Goal: Transaction & Acquisition: Purchase product/service

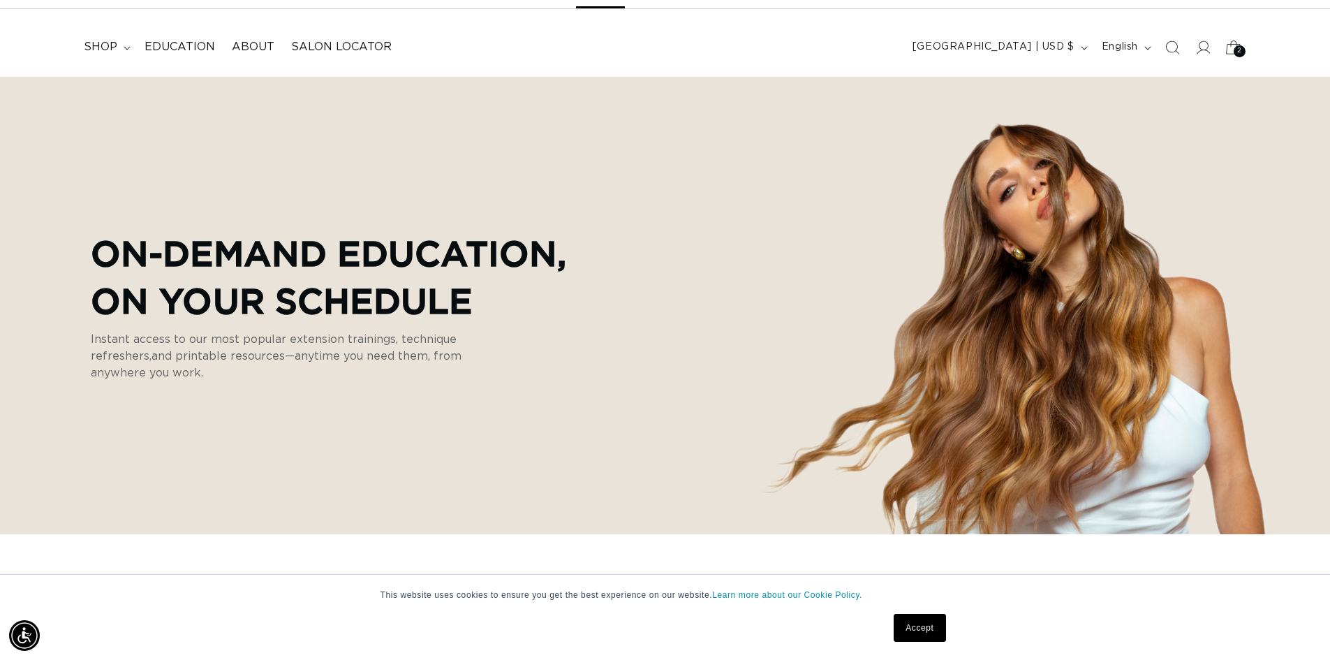
click at [1230, 47] on icon at bounding box center [1233, 47] width 33 height 33
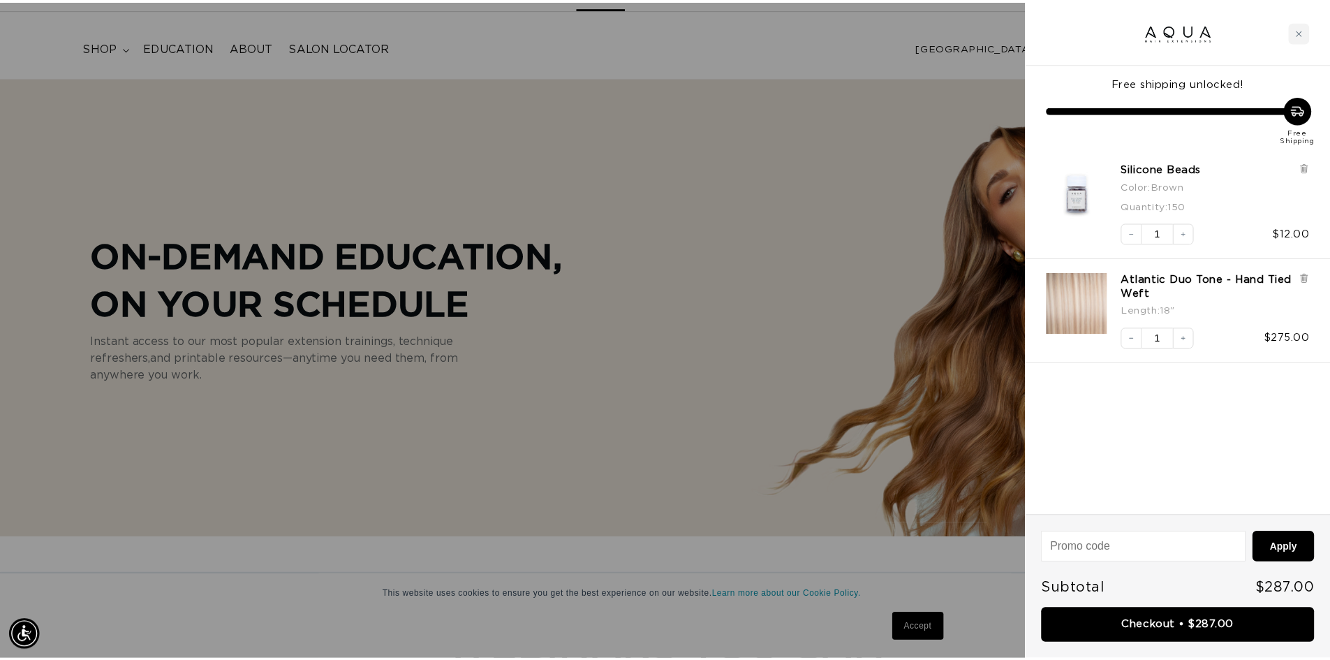
scroll to position [0, 1241]
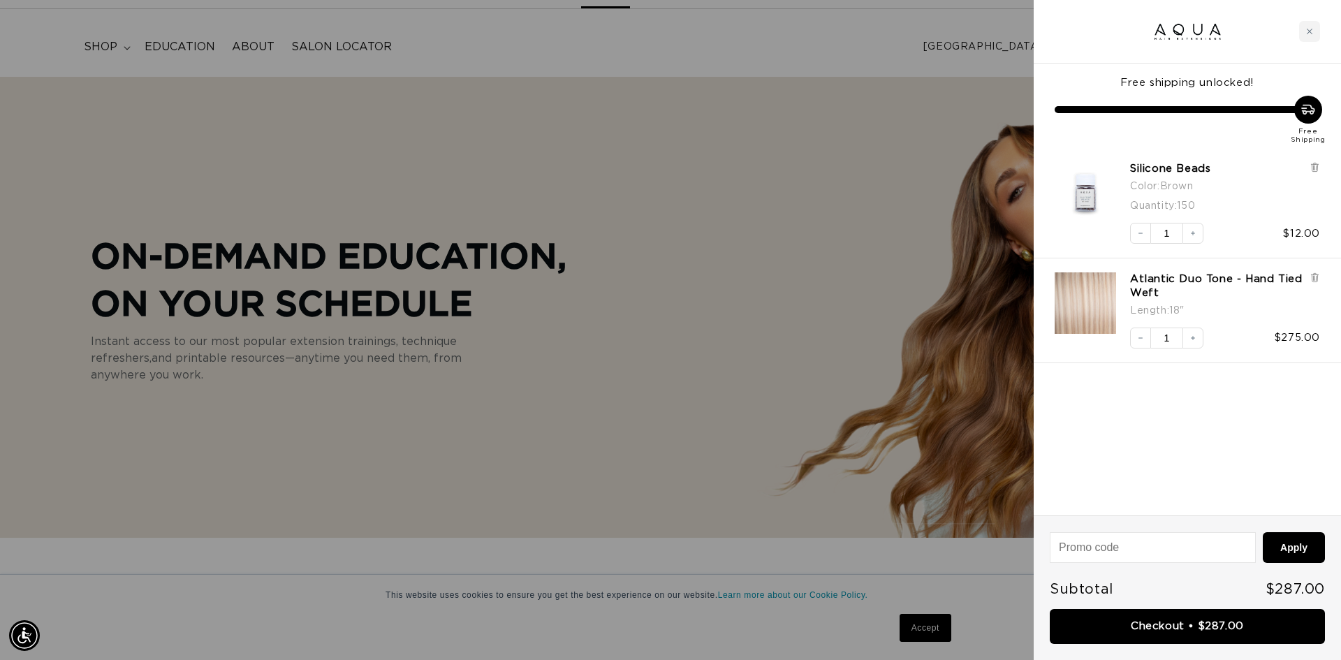
click at [115, 43] on div at bounding box center [670, 330] width 1341 height 660
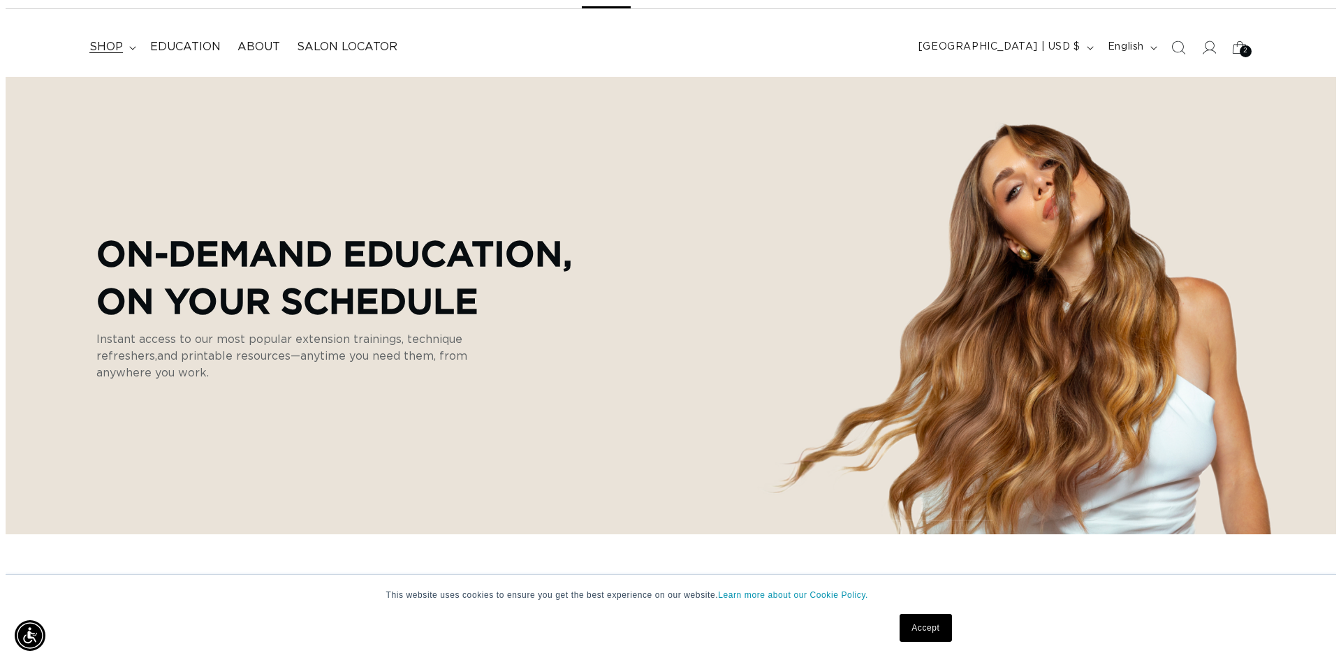
scroll to position [0, 2462]
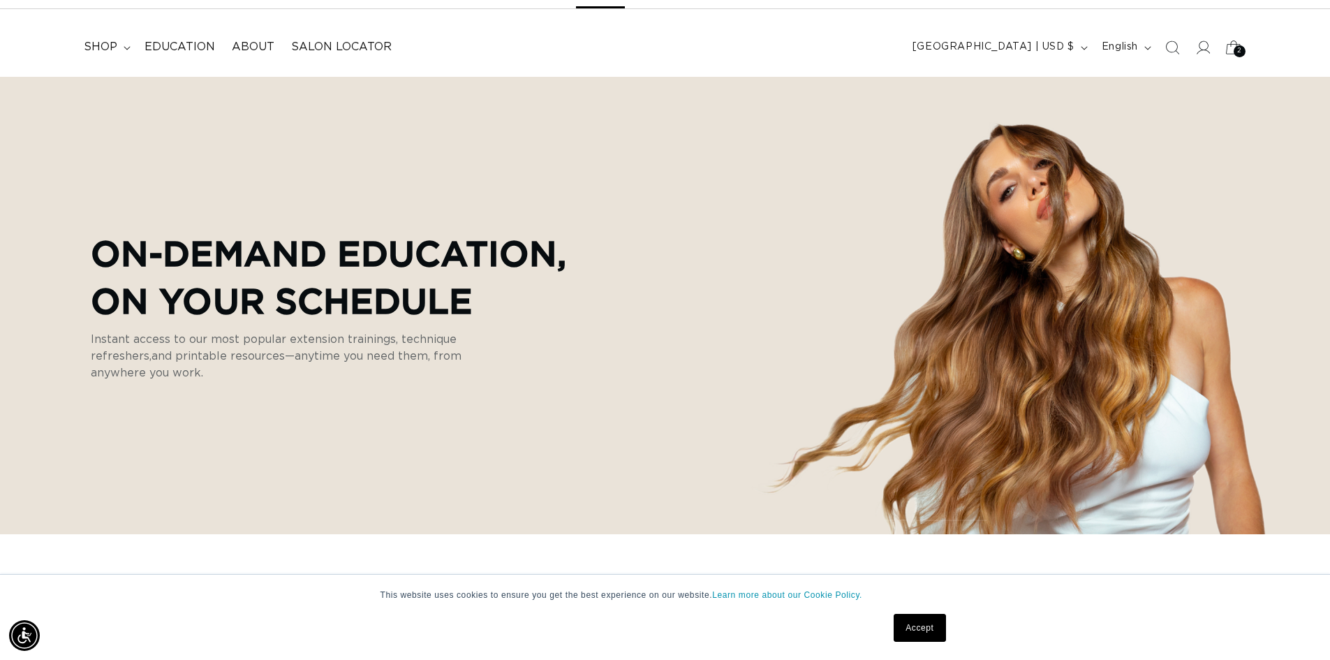
click at [1234, 50] on div "2 2" at bounding box center [1240, 51] width 12 height 12
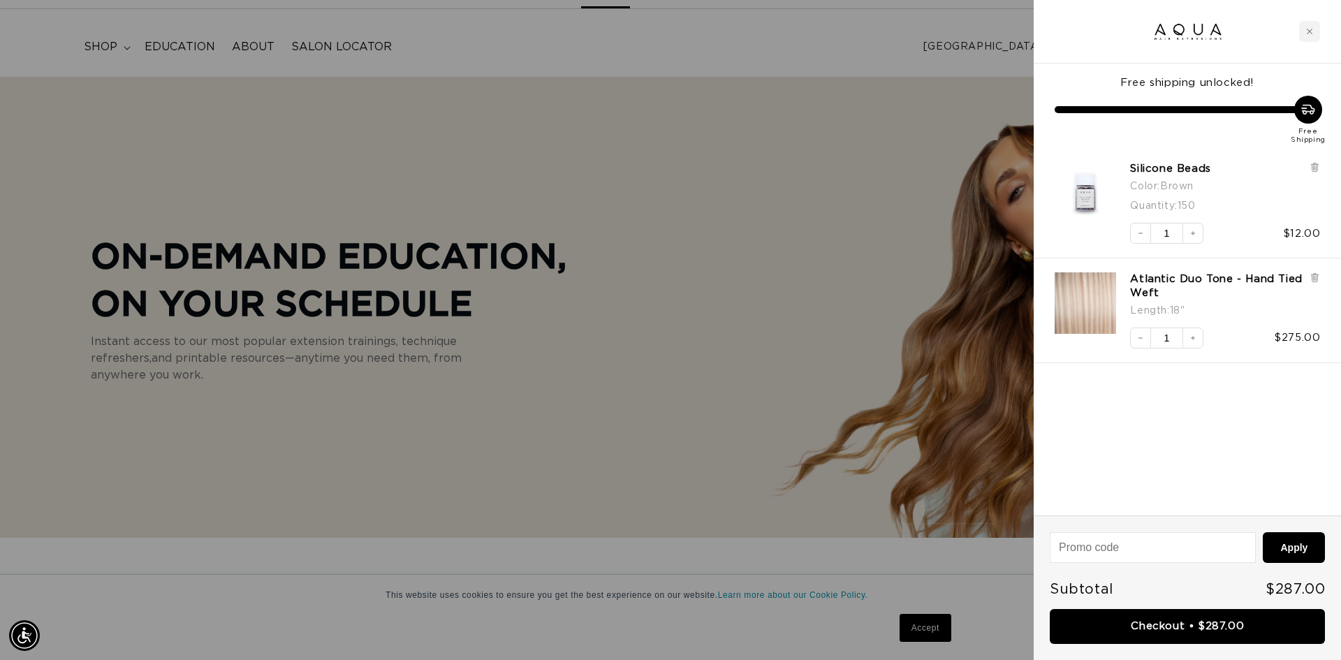
scroll to position [0, 0]
click at [103, 36] on div at bounding box center [670, 330] width 1341 height 660
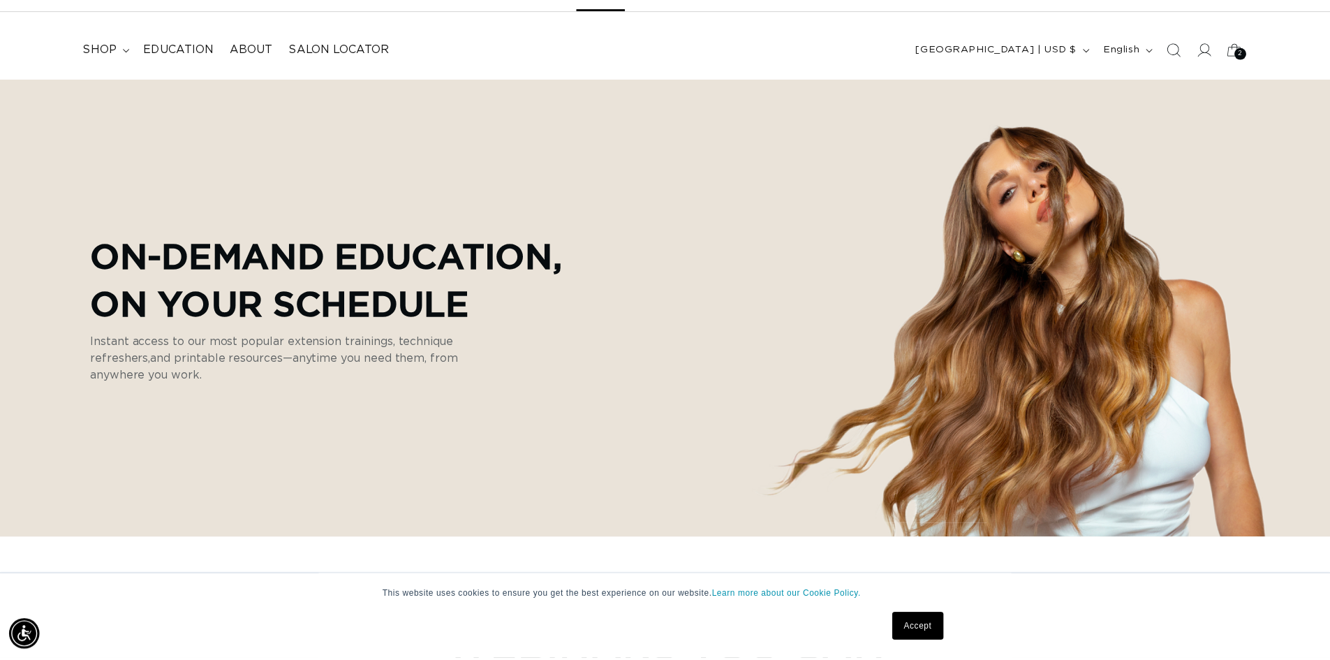
scroll to position [0, 1231]
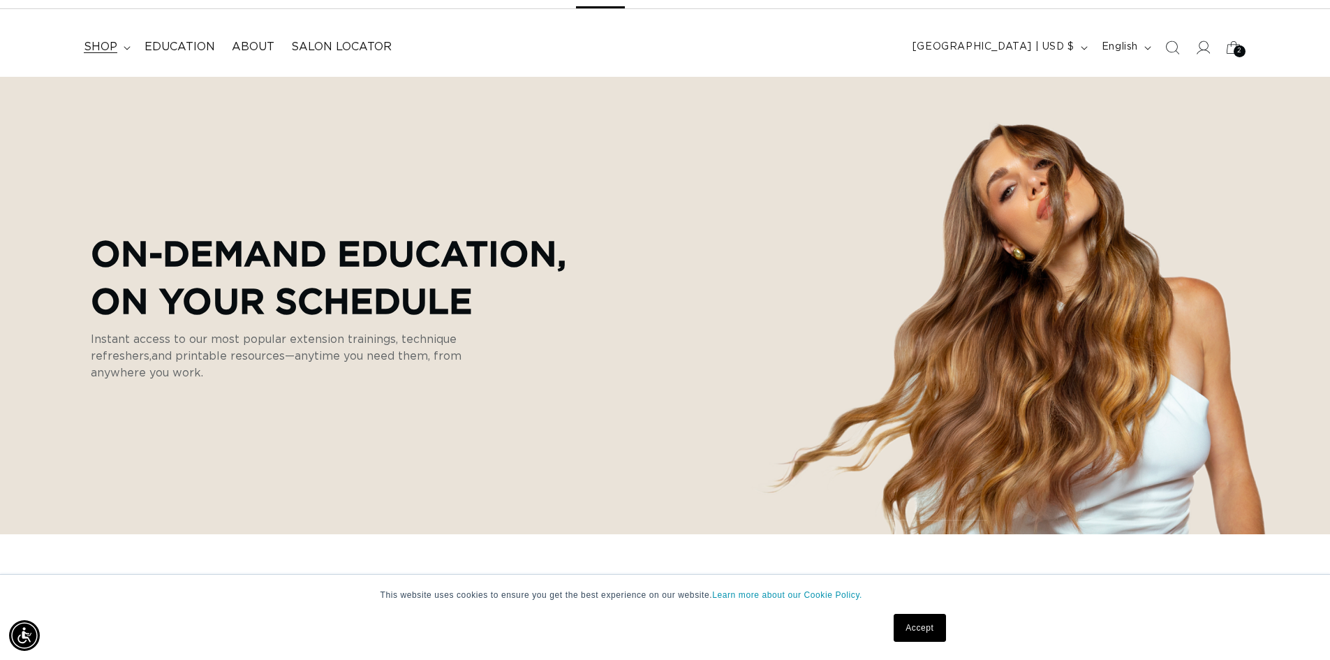
click at [105, 50] on span "shop" at bounding box center [101, 47] width 34 height 15
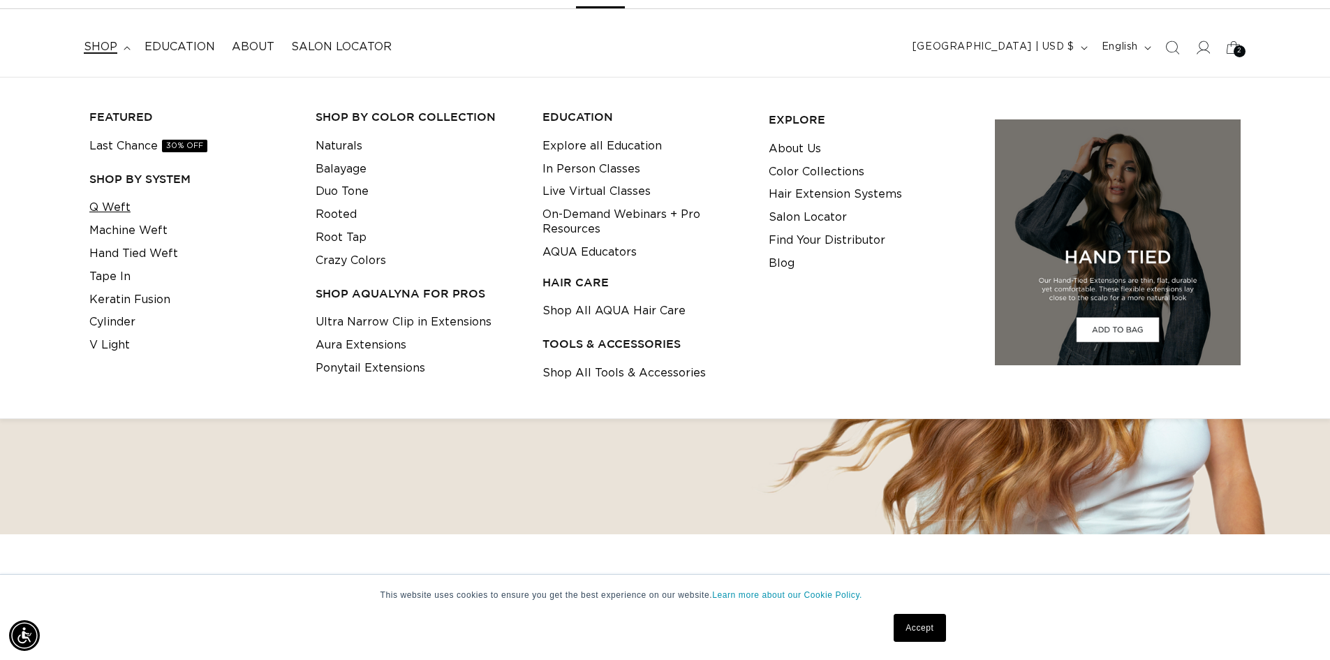
click at [112, 207] on link "Q Weft" at bounding box center [109, 207] width 41 height 23
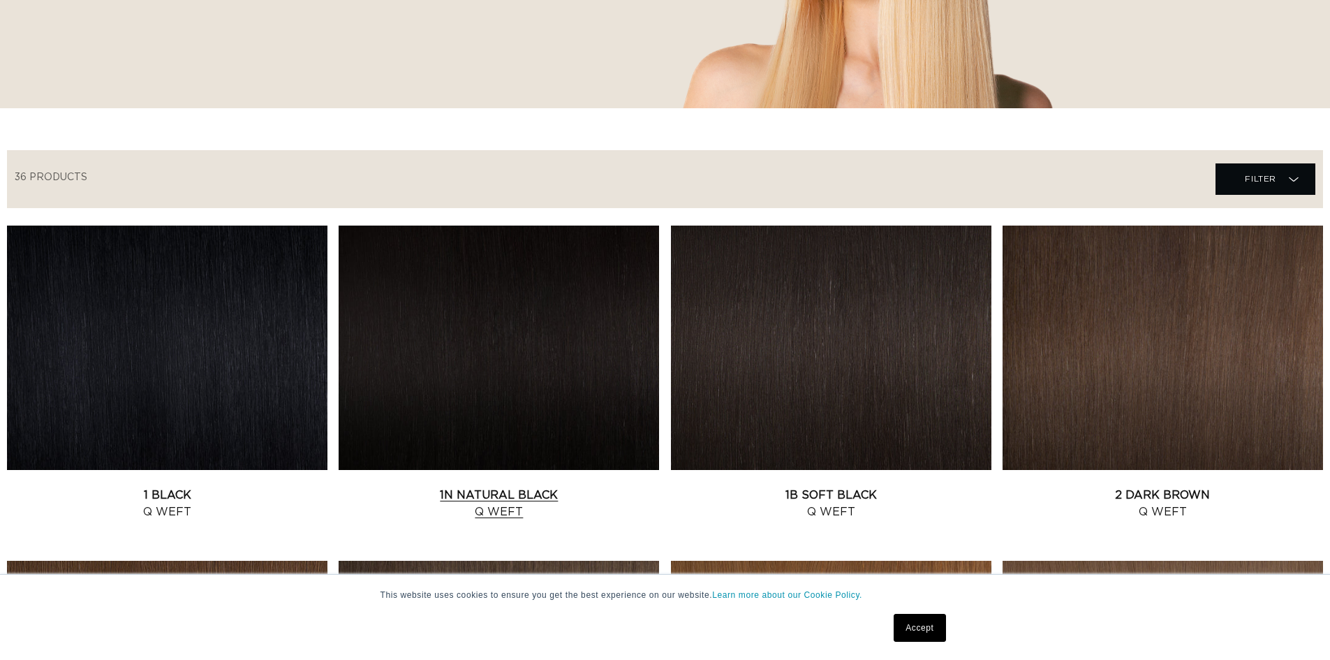
click at [501, 487] on link "1N Natural Black Q Weft" at bounding box center [499, 504] width 320 height 34
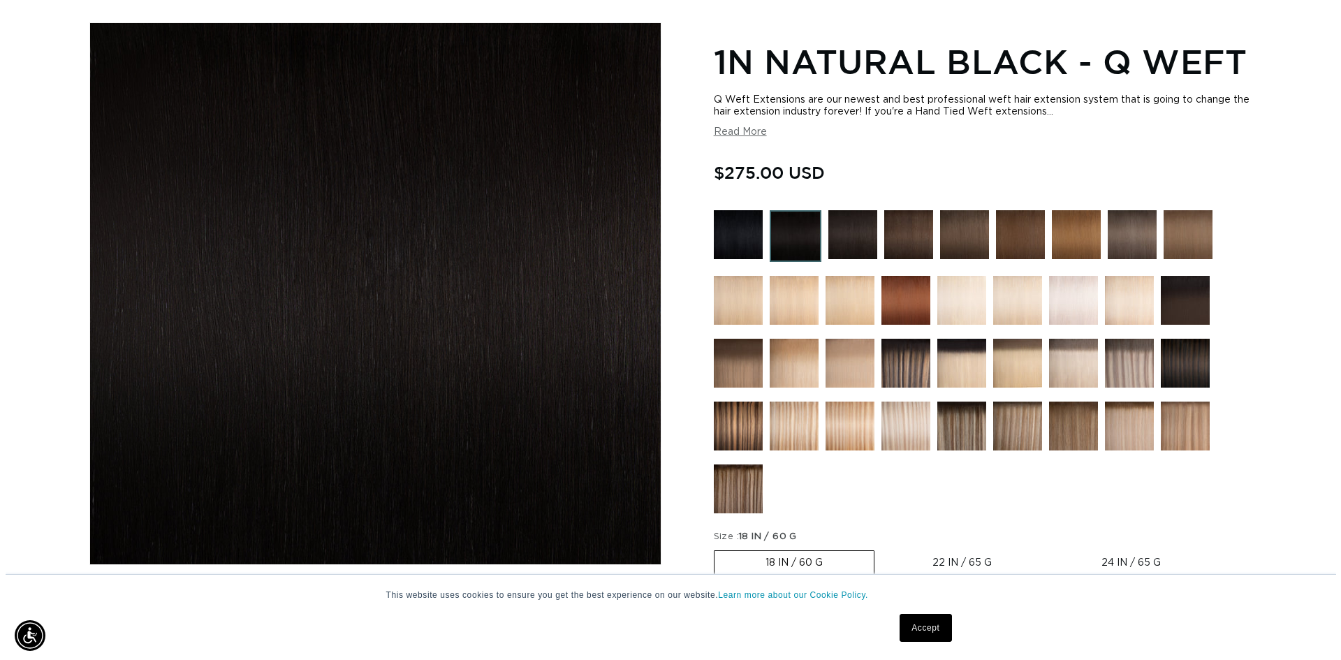
scroll to position [279, 0]
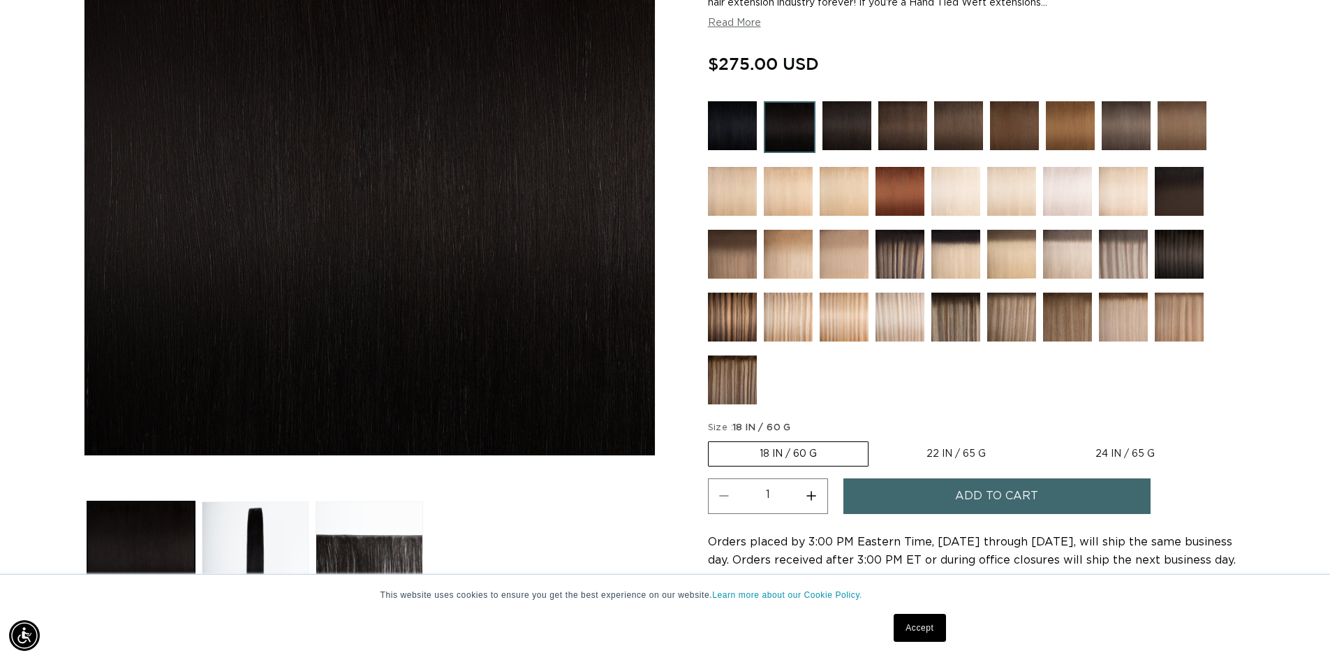
click at [950, 494] on button "Add to cart" at bounding box center [996, 496] width 307 height 36
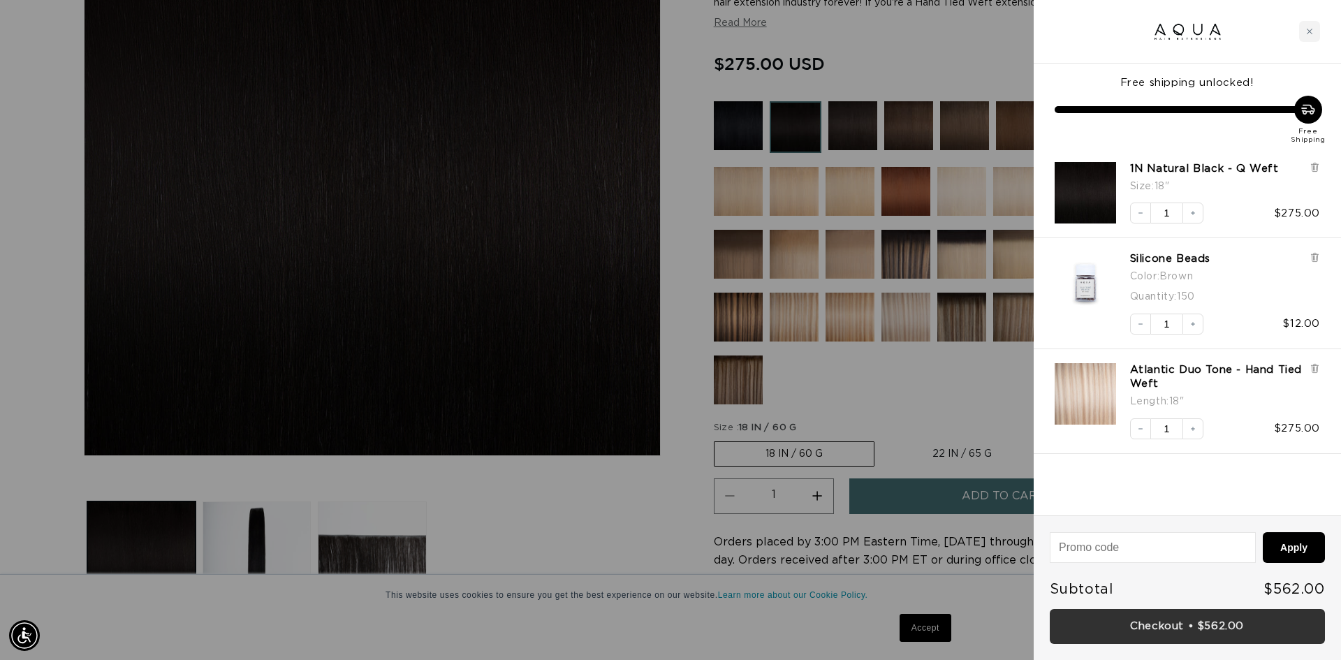
scroll to position [0, 2483]
click at [1114, 619] on link "Checkout • $562.00" at bounding box center [1186, 627] width 275 height 36
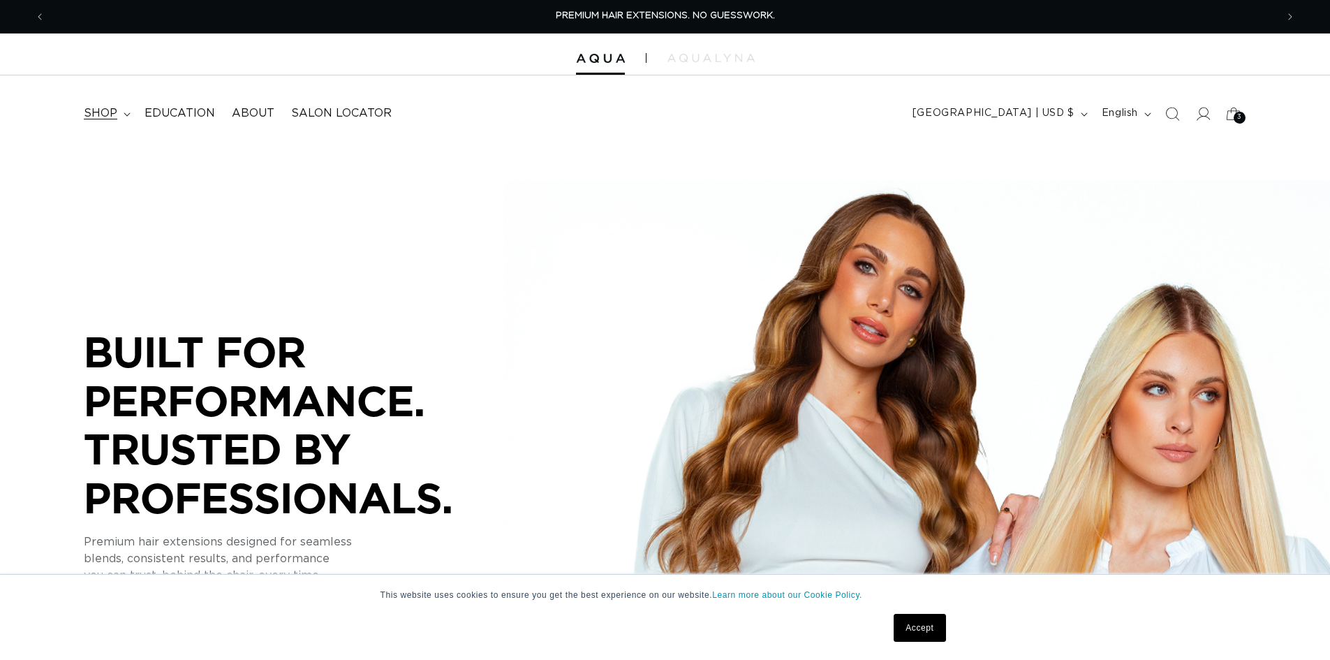
click at [96, 115] on span "shop" at bounding box center [101, 113] width 34 height 15
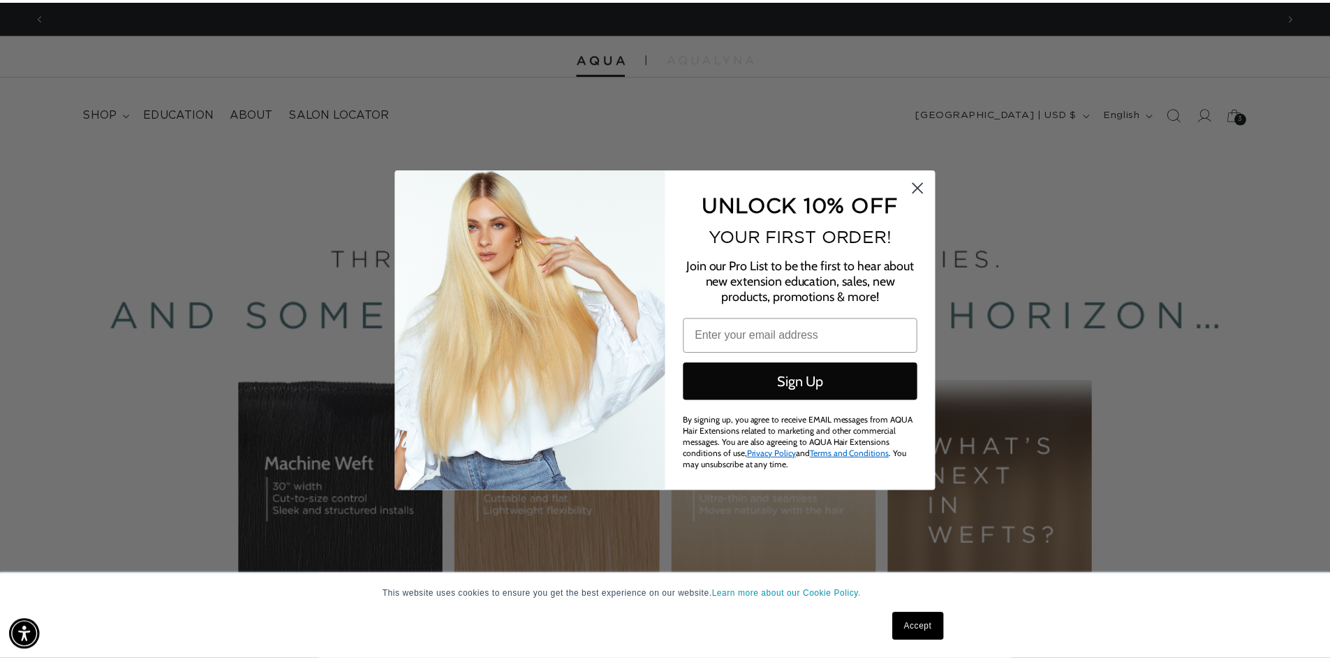
scroll to position [0, 2483]
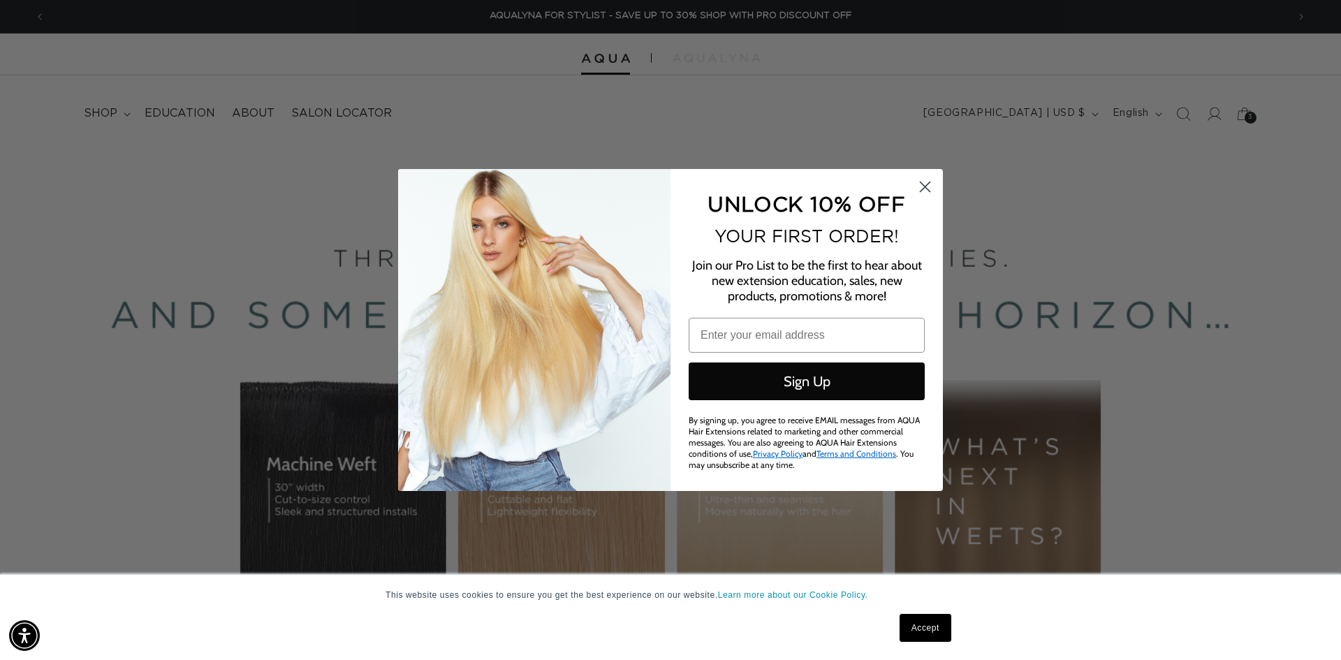
click at [919, 186] on circle "Close dialog" at bounding box center [924, 186] width 23 height 23
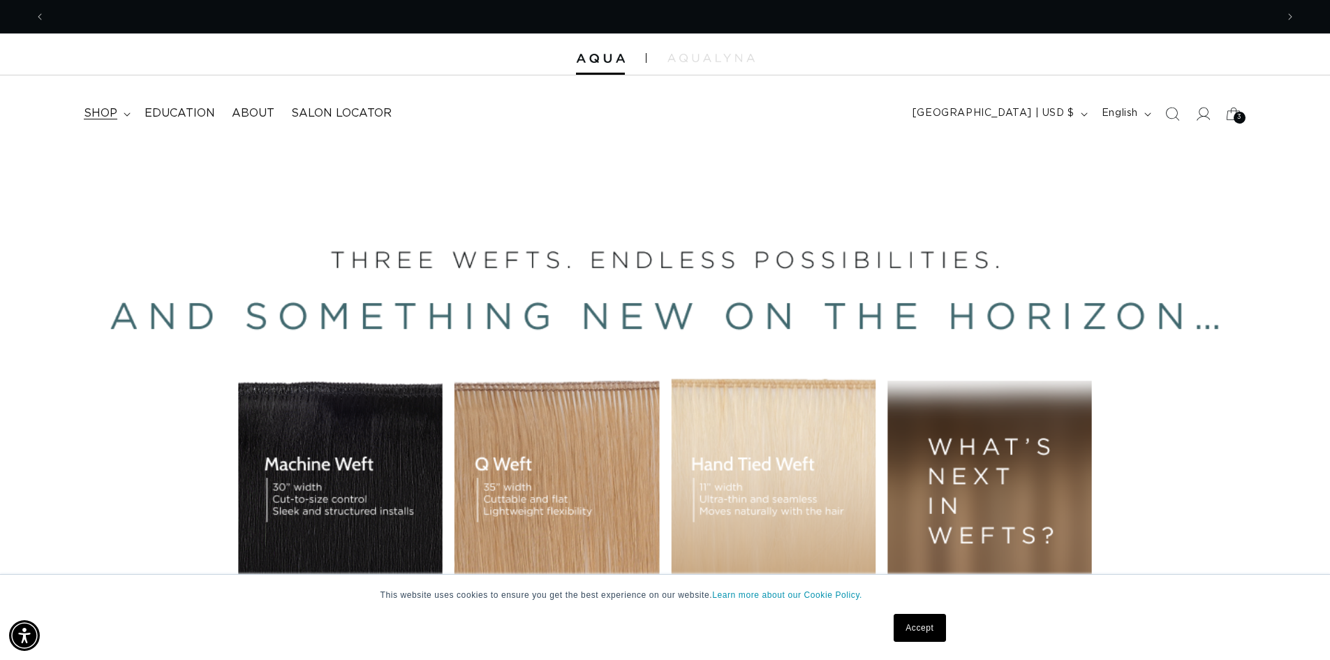
scroll to position [0, 0]
click at [124, 116] on icon at bounding box center [127, 114] width 7 height 4
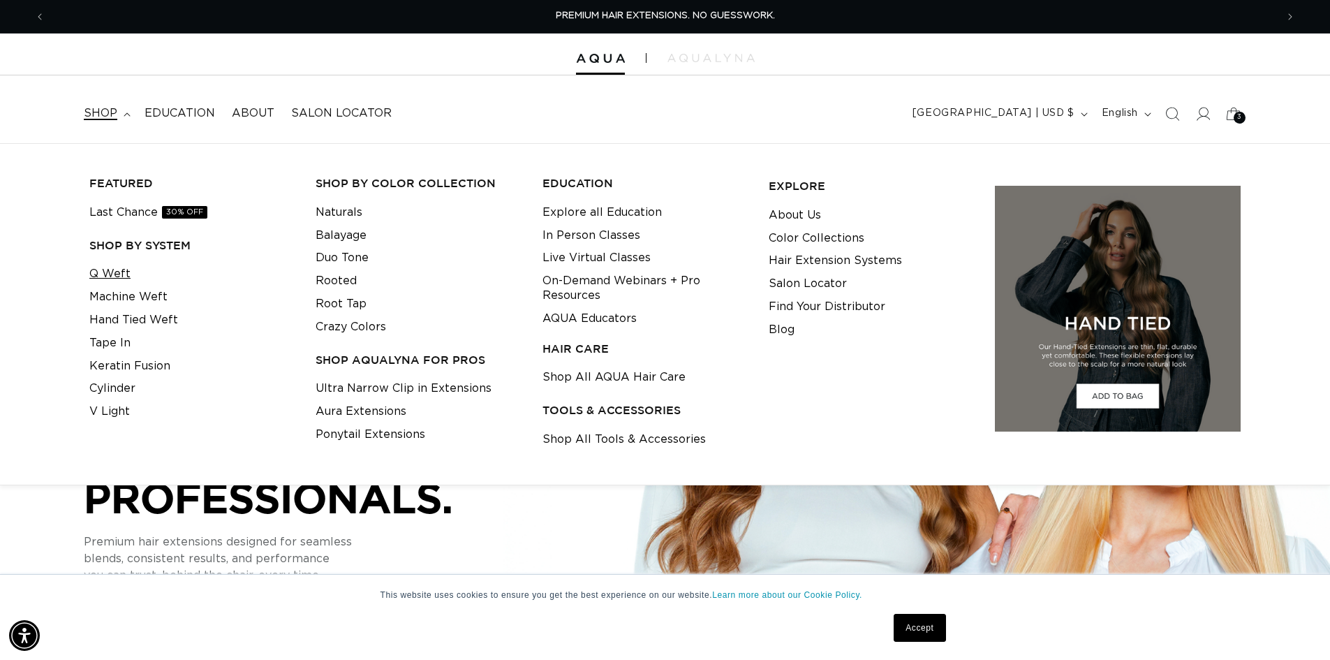
click at [111, 265] on link "Q Weft" at bounding box center [109, 274] width 41 height 23
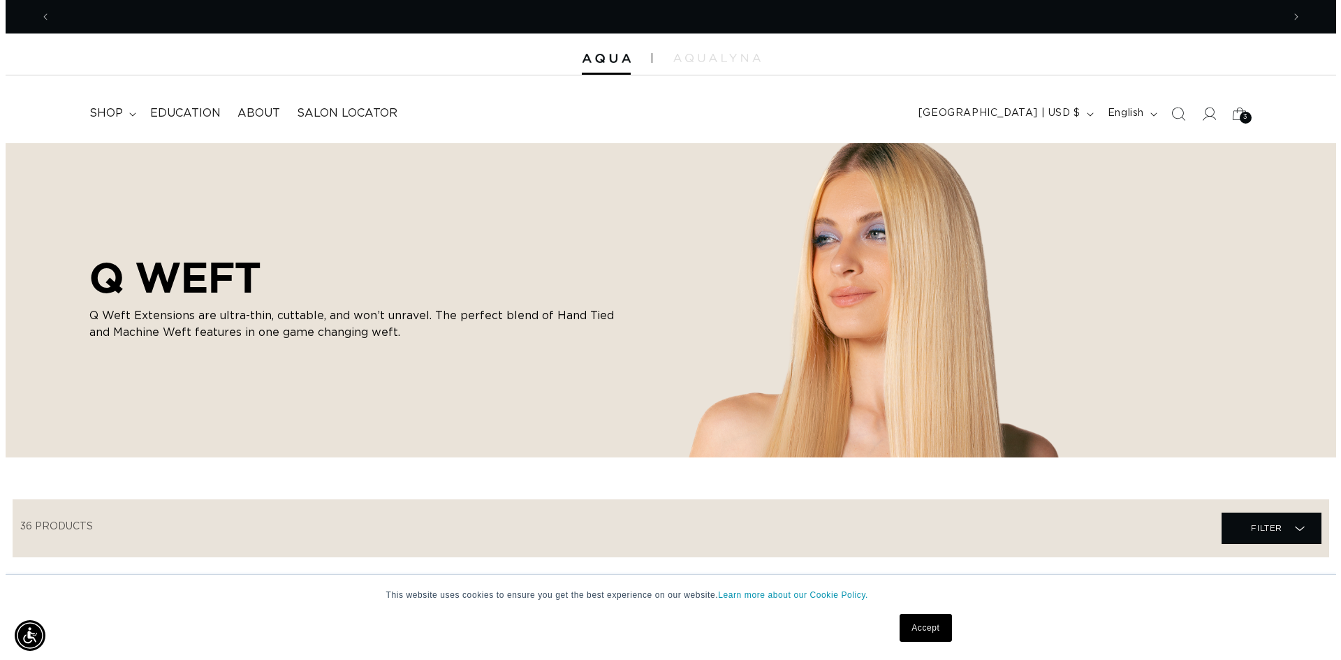
scroll to position [0, 2462]
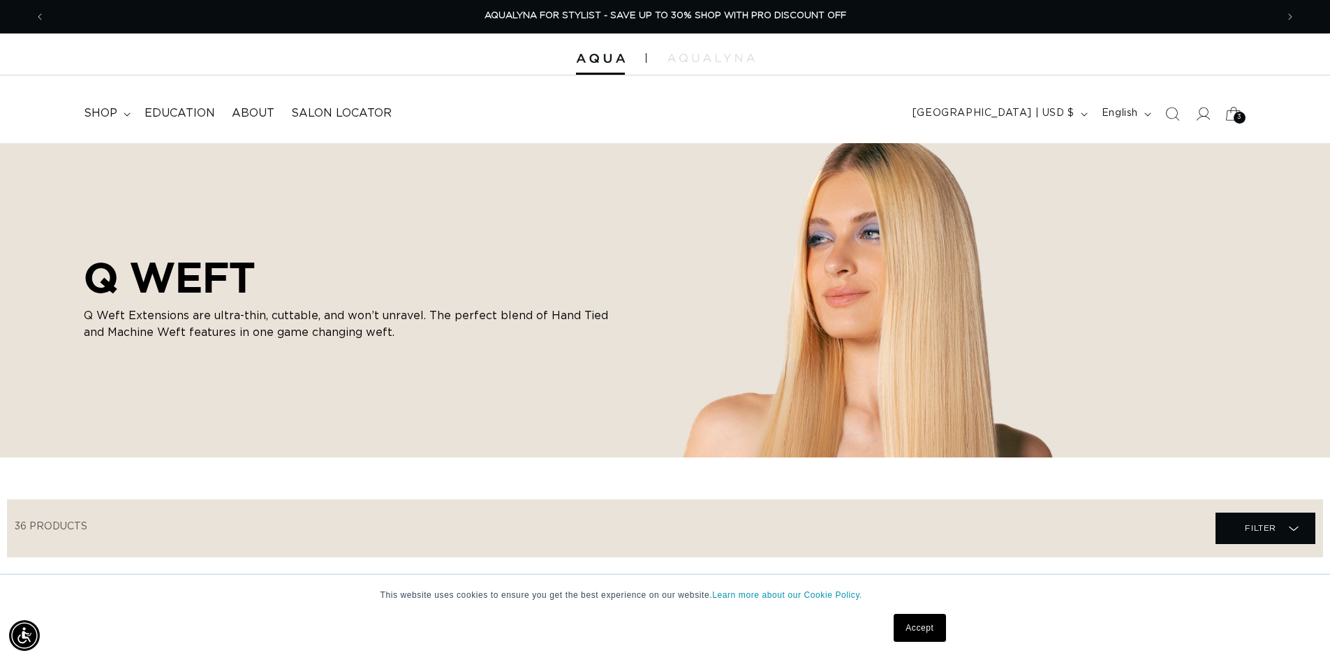
click at [1239, 118] on span "3" at bounding box center [1239, 118] width 5 height 12
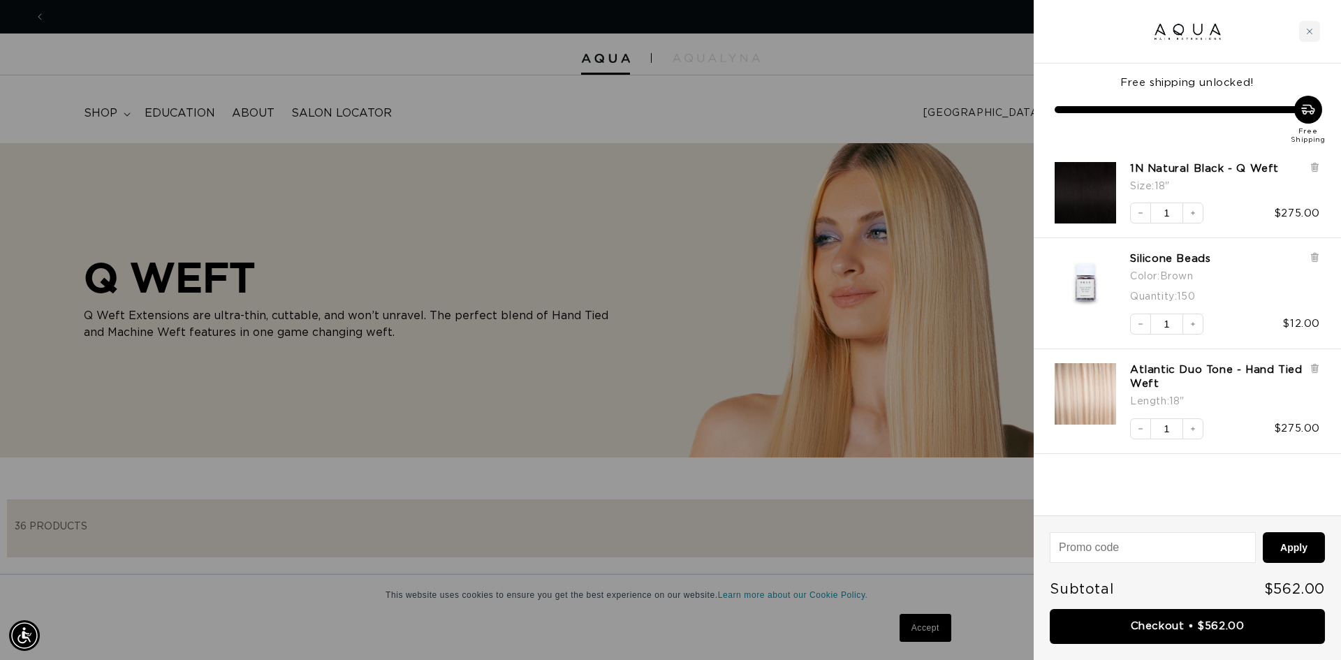
scroll to position [0, 0]
click at [1164, 257] on link "Silicone Beads" at bounding box center [1170, 259] width 80 height 14
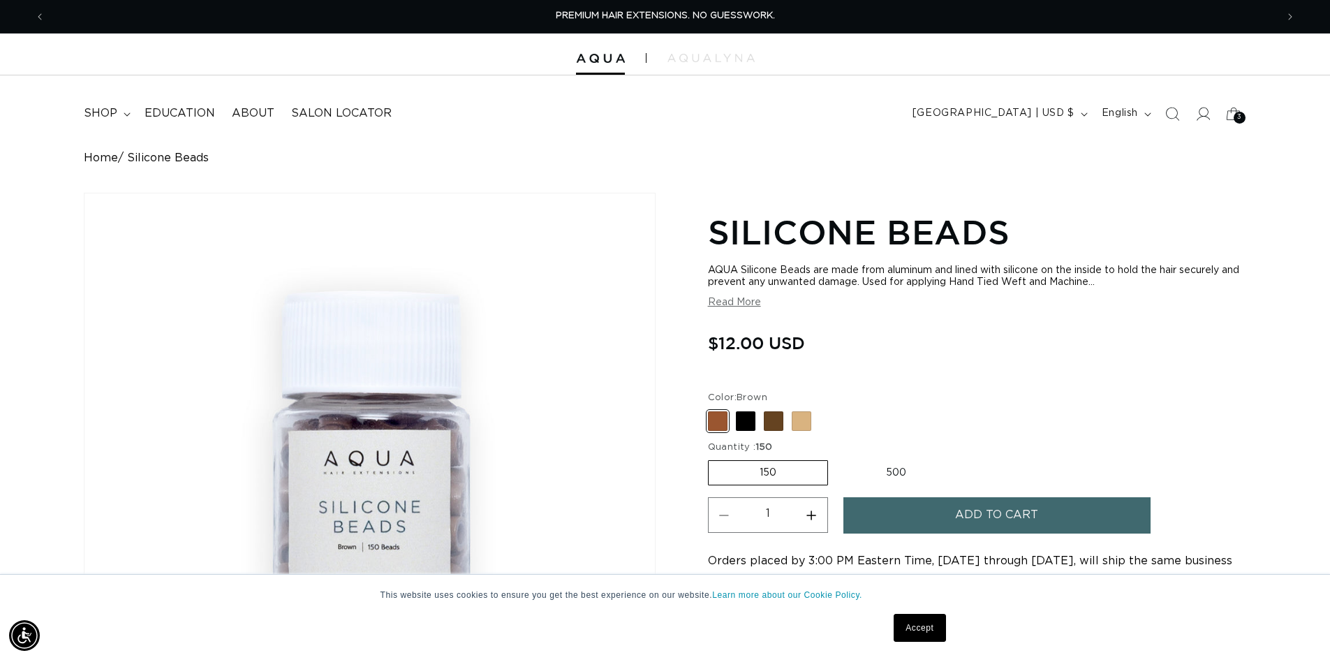
click at [889, 474] on label "500 Variant sold out or unavailable" at bounding box center [896, 473] width 122 height 24
click at [836, 458] on input "500 Variant sold out or unavailable" at bounding box center [835, 457] width 1 height 1
radio input "true"
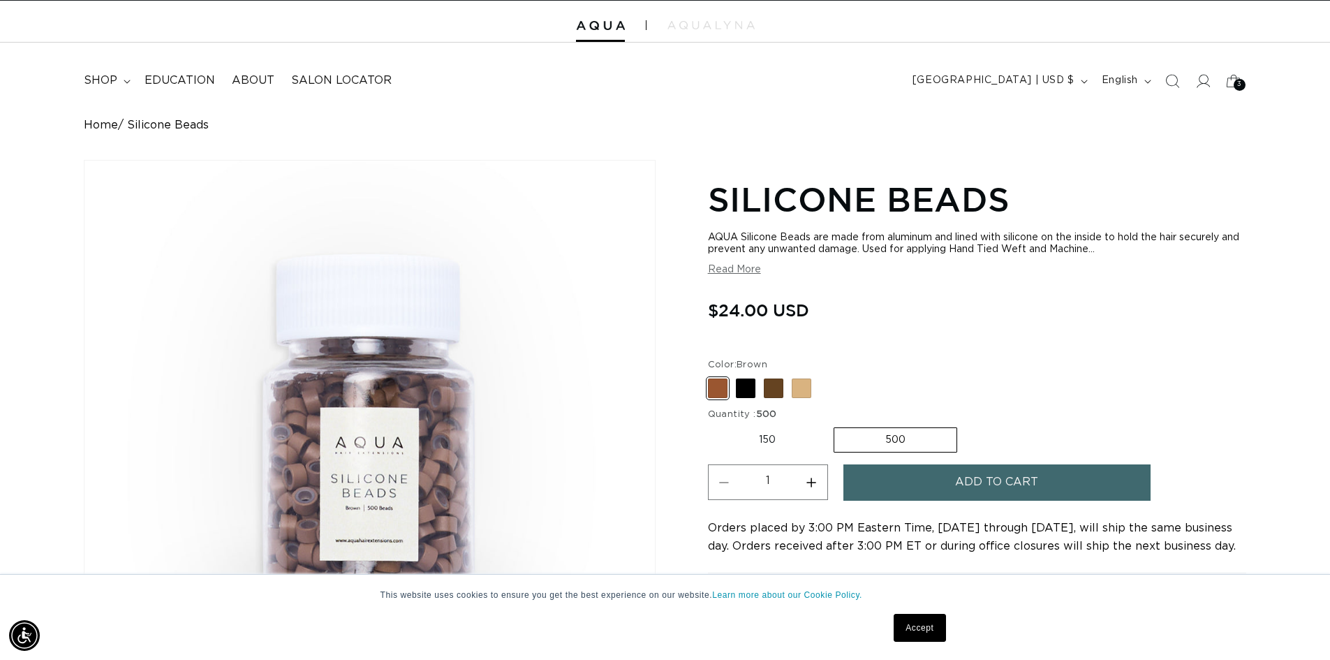
scroll to position [209, 0]
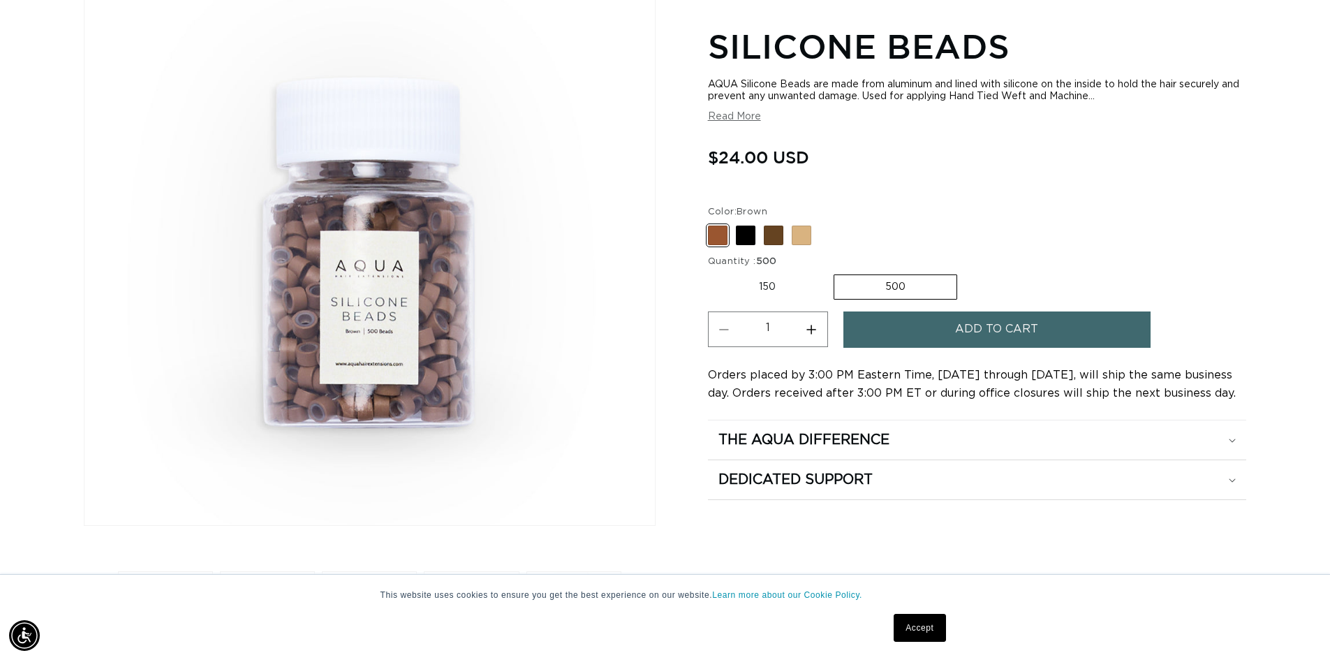
click at [913, 341] on button "Add to cart" at bounding box center [996, 329] width 307 height 36
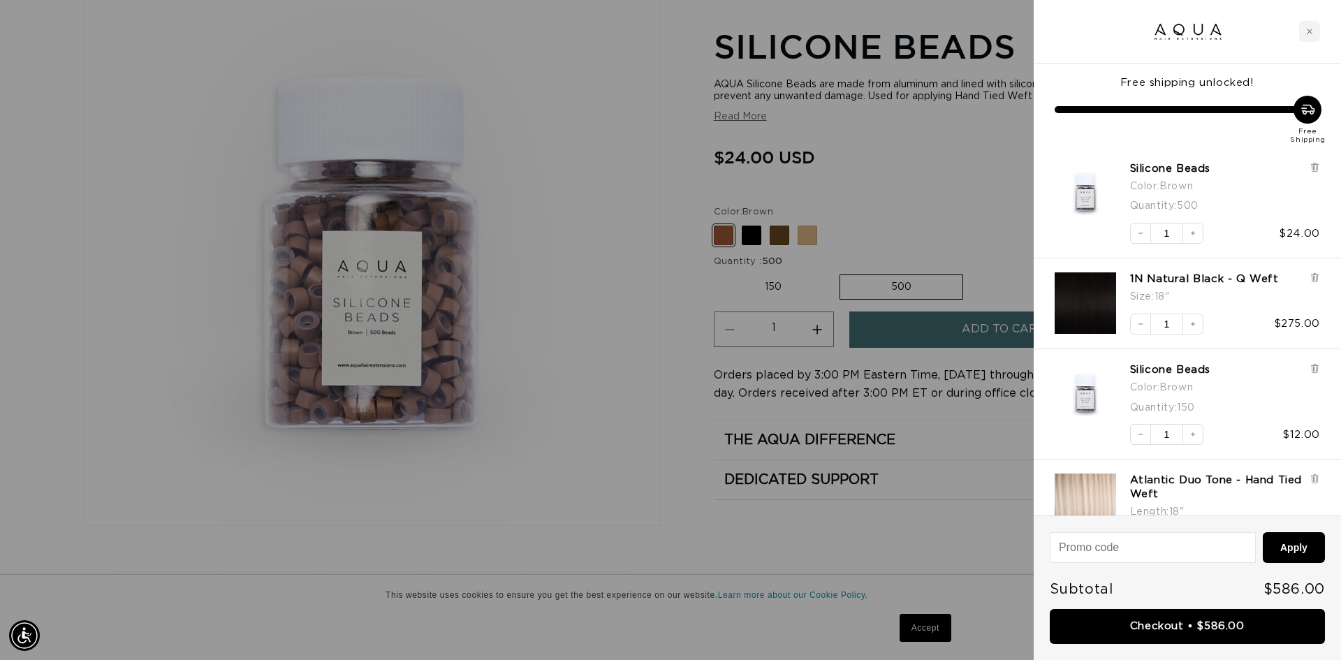
scroll to position [0, 0]
click at [1315, 367] on icon at bounding box center [1314, 368] width 6 height 7
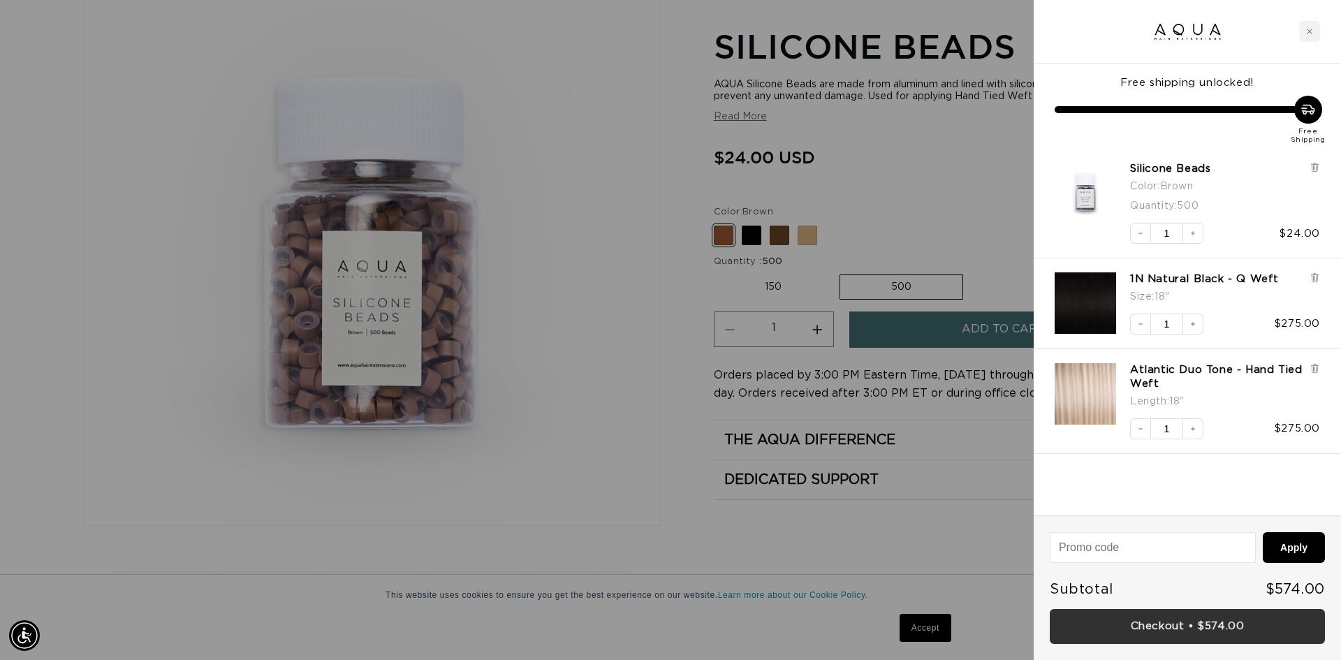
scroll to position [0, 1241]
click at [1131, 631] on link "Checkout • $574.00" at bounding box center [1186, 627] width 275 height 36
